Goal: Check status: Check status

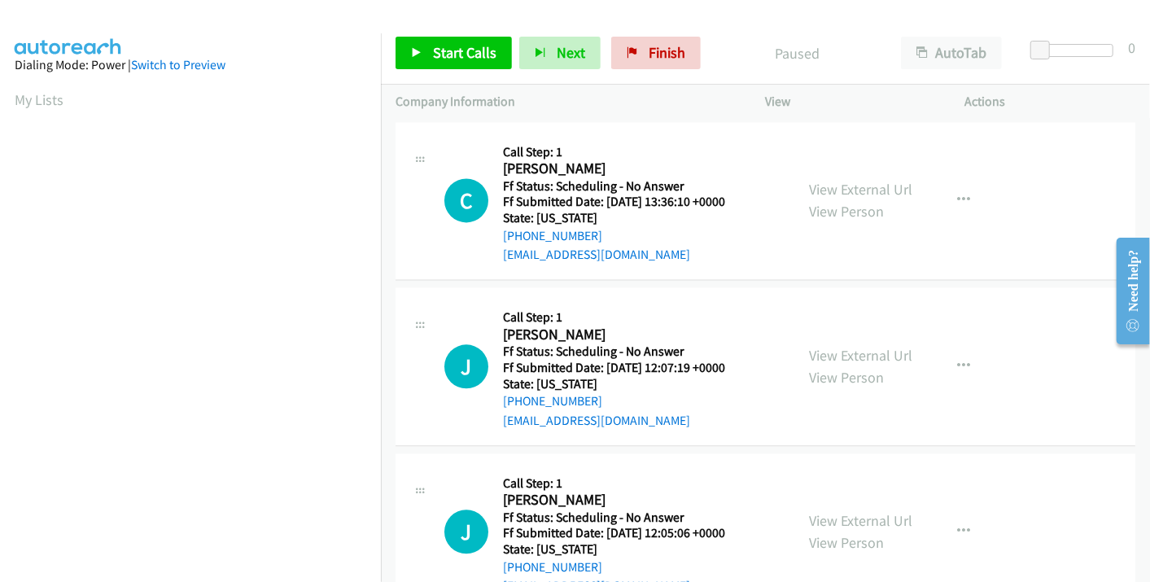
scroll to position [2039, 0]
